Goal: Navigation & Orientation: Find specific page/section

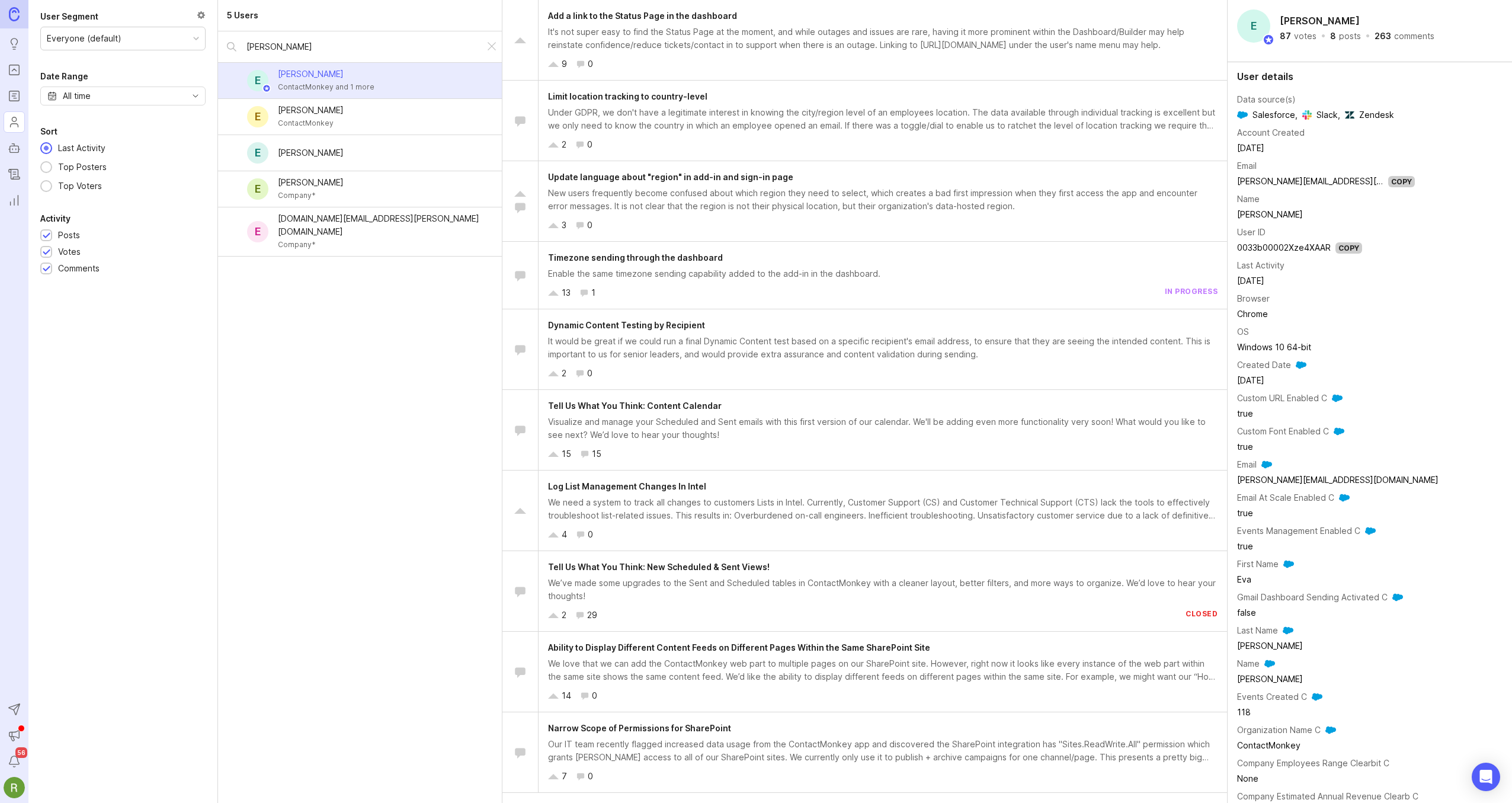
click at [12, 97] on icon "Roadmaps" at bounding box center [14, 96] width 13 height 14
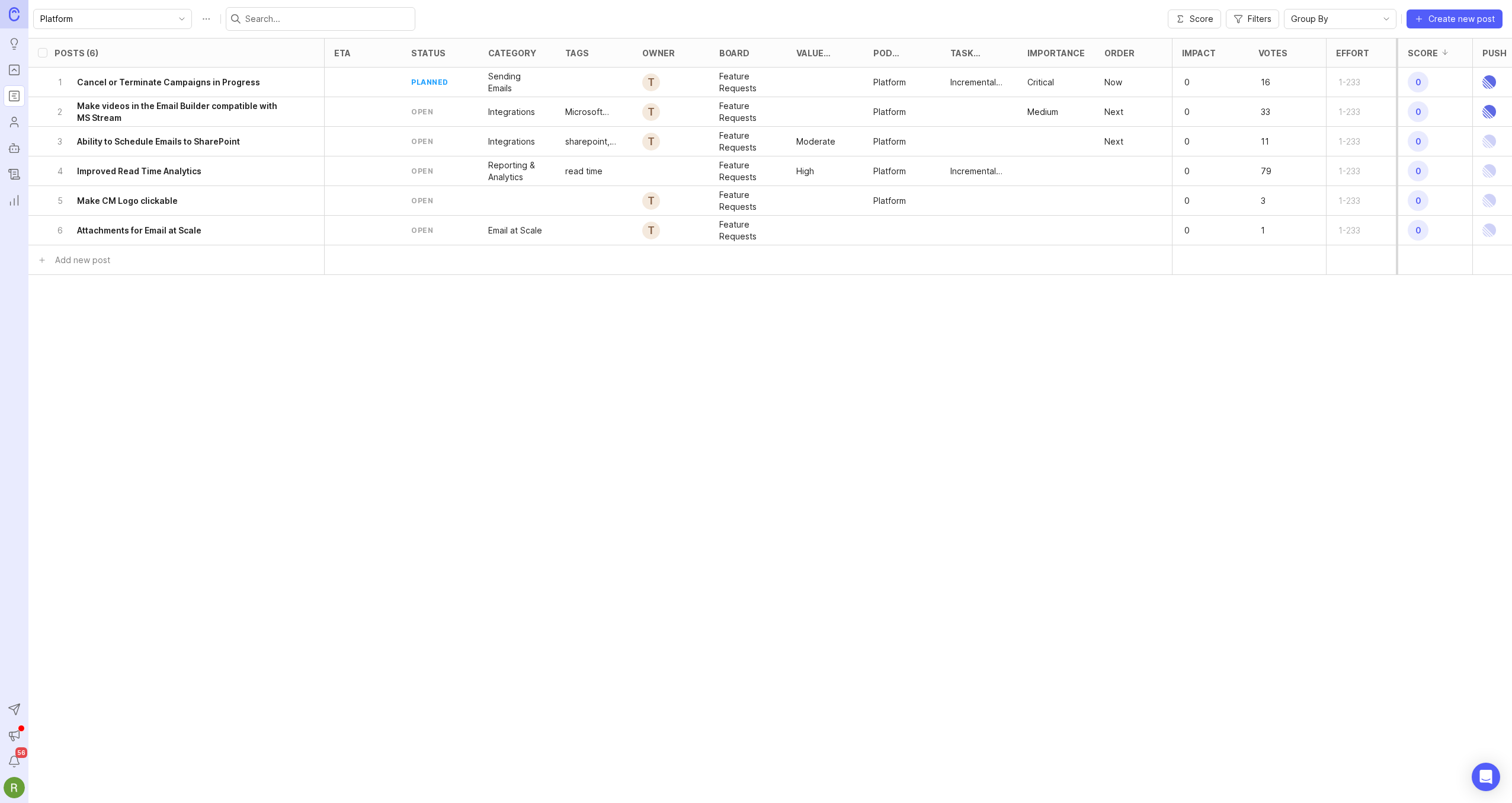
click at [134, 19] on div "Platform" at bounding box center [103, 19] width 139 height 19
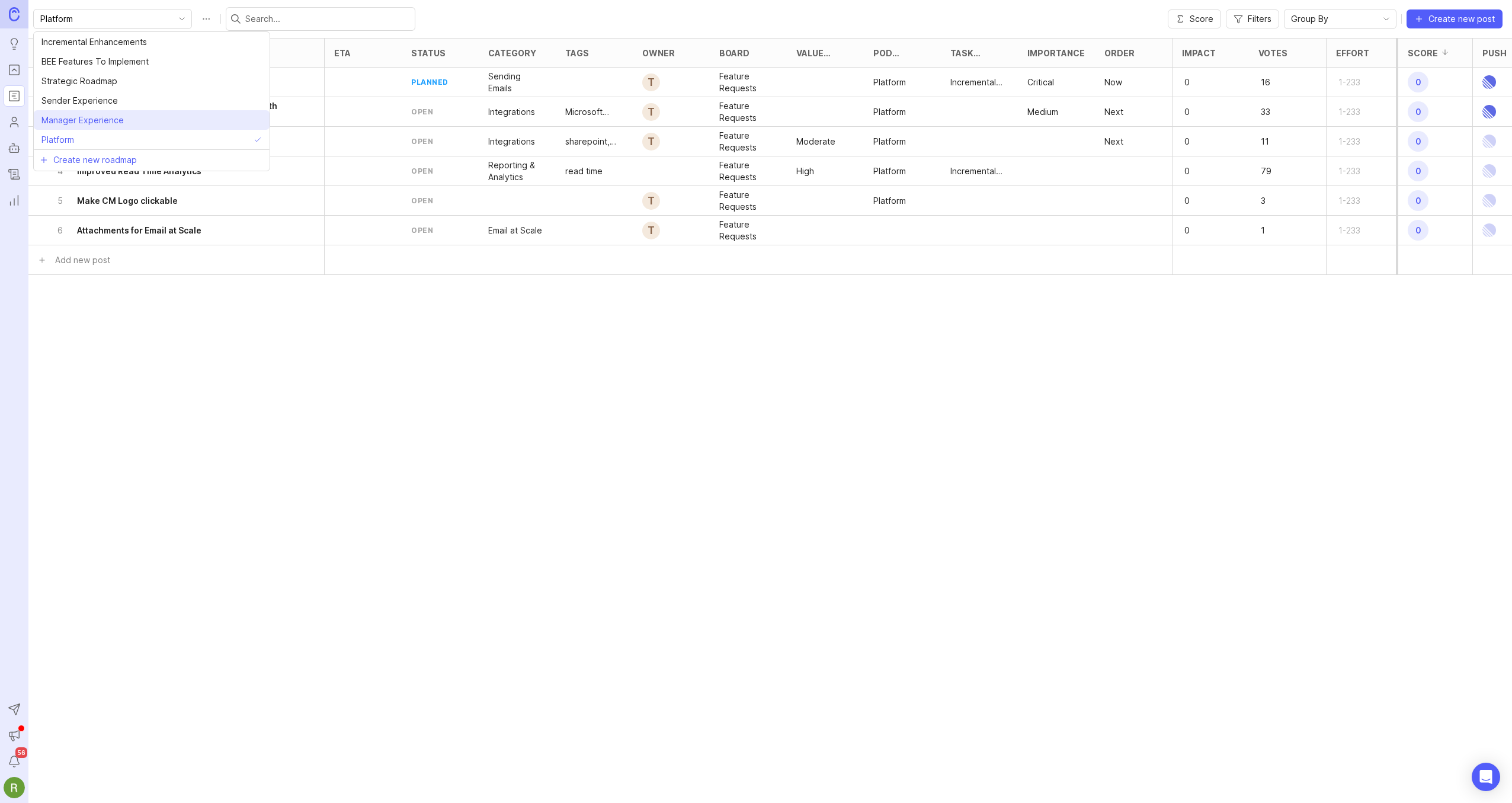
click at [123, 122] on span "Manager Experience" at bounding box center [85, 120] width 87 height 13
type input "Manager Experience"
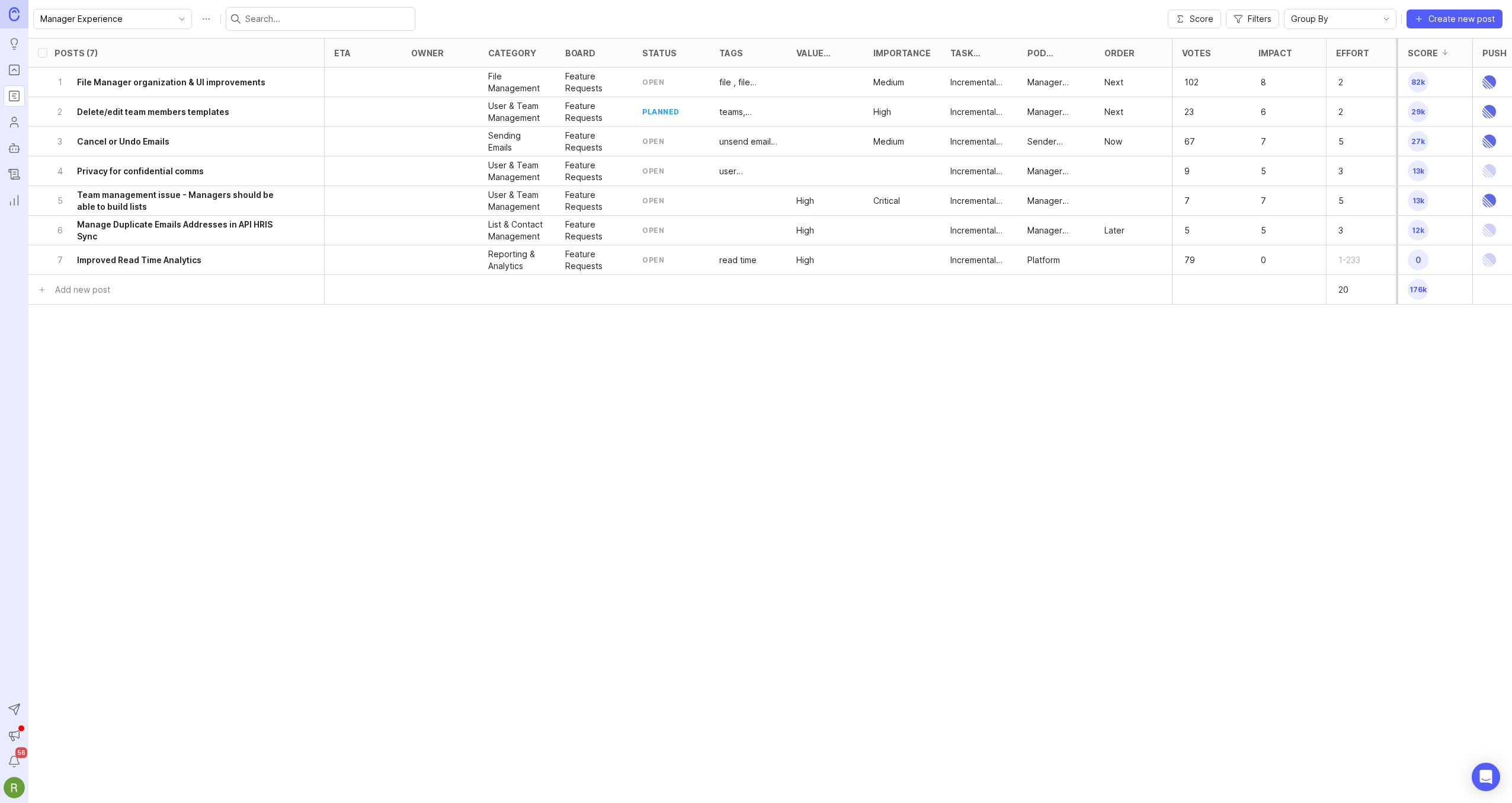
click at [151, 142] on h6 "Cancel or Undo Emails" at bounding box center [124, 141] width 93 height 12
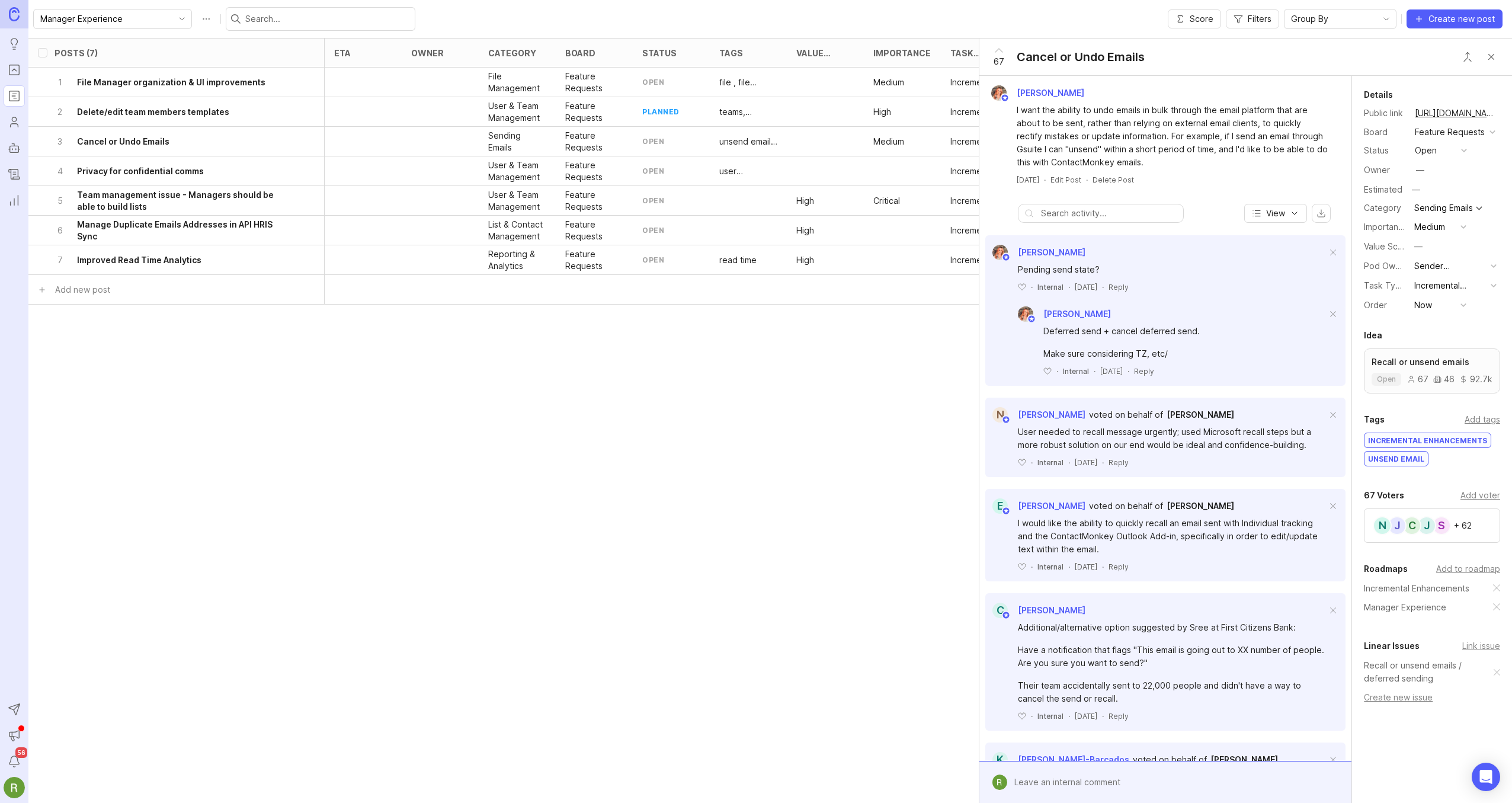
click at [457, 445] on div "Posts (7) eta owner category board status tags Value Scale Importance Task Type…" at bounding box center [774, 373] width 1491 height 670
click at [481, 373] on div "Posts (7) eta owner category board status tags Value Scale Importance Task Type…" at bounding box center [774, 373] width 1491 height 670
click at [1495, 59] on button "Close button" at bounding box center [1491, 57] width 23 height 23
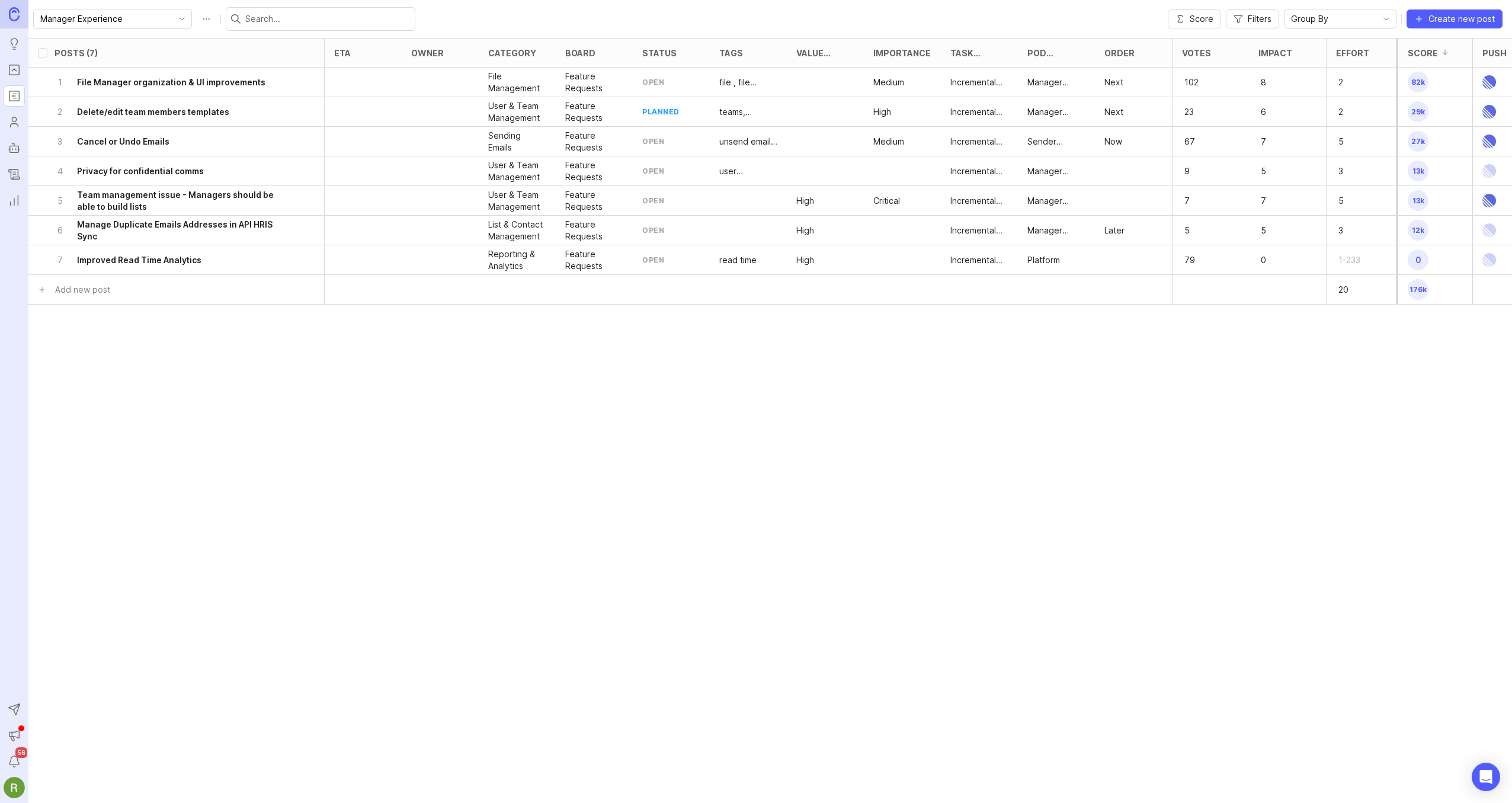
click at [846, 367] on div "Posts (7) eta owner category board status tags Value Scale Importance Task Type…" at bounding box center [774, 373] width 1491 height 670
click at [256, 85] on h6 "File Manager organization & UI improvements" at bounding box center [171, 82] width 189 height 12
